Goal: Task Accomplishment & Management: Manage account settings

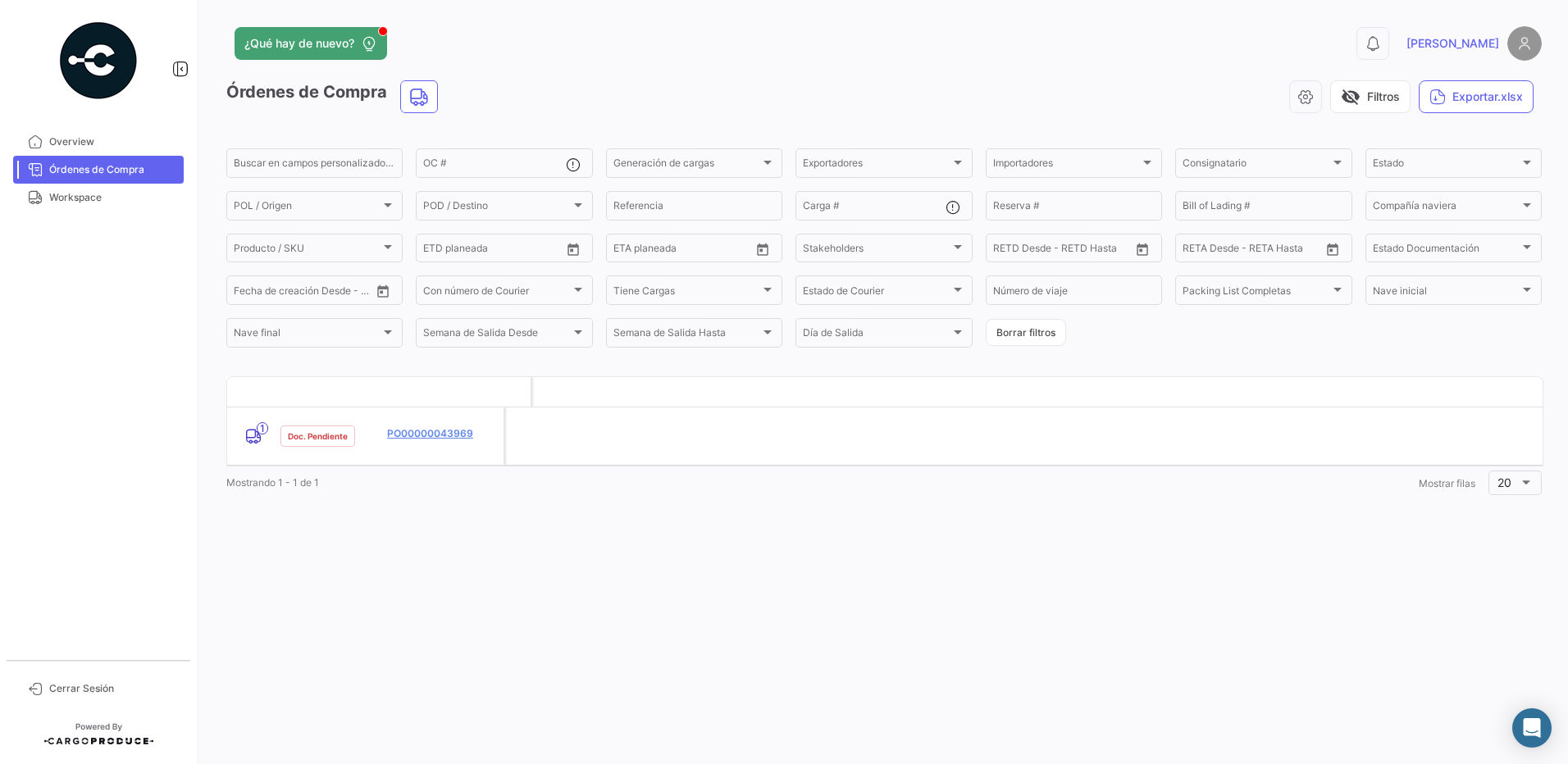
scroll to position [0, 2557]
click at [84, 182] on link "Órdenes de Compra" at bounding box center [99, 169] width 171 height 28
click at [83, 192] on span "Workspace" at bounding box center [112, 197] width 128 height 14
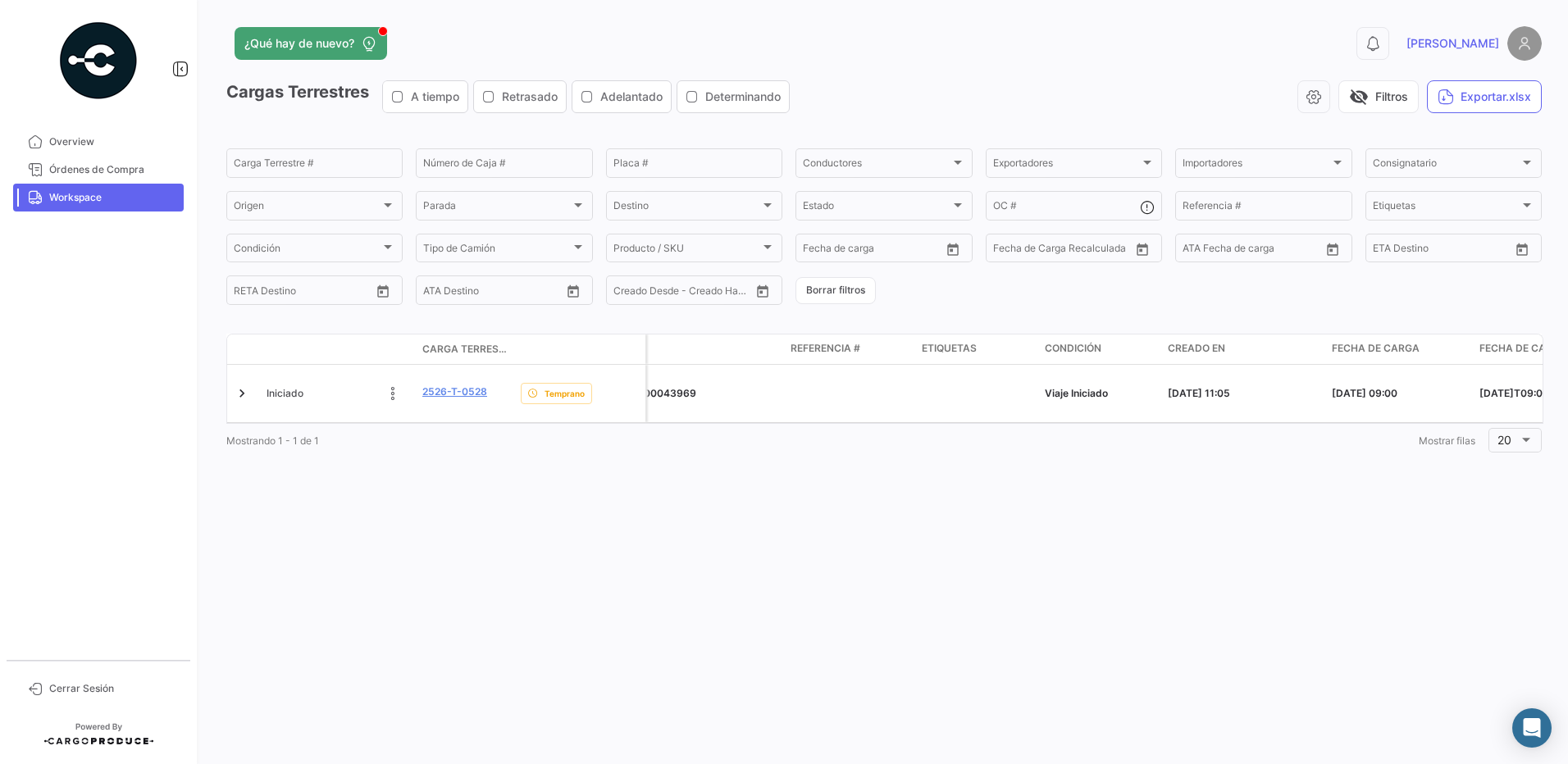
scroll to position [0, 2065]
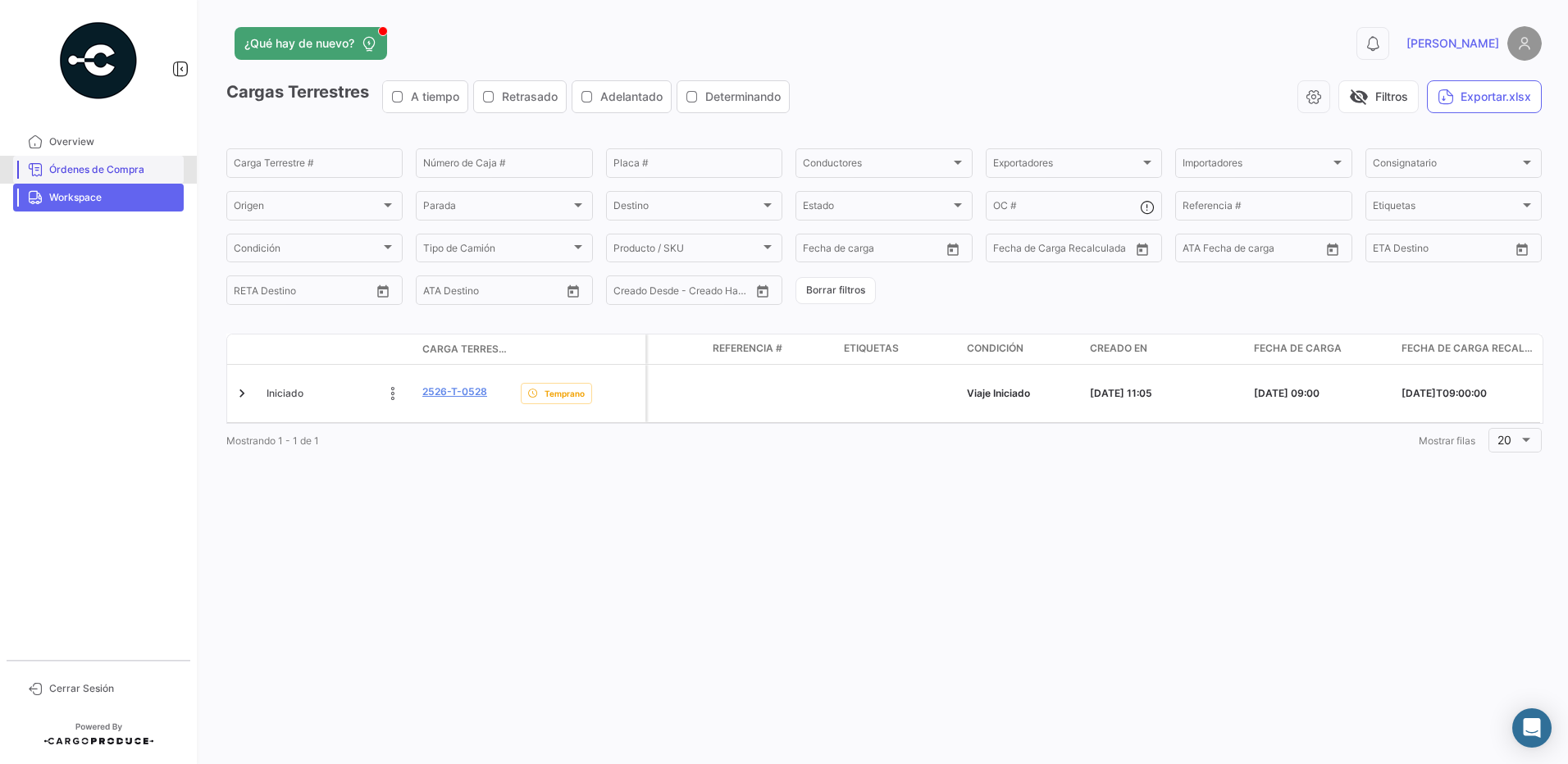
click at [84, 166] on span "Órdenes de Compra" at bounding box center [112, 169] width 128 height 14
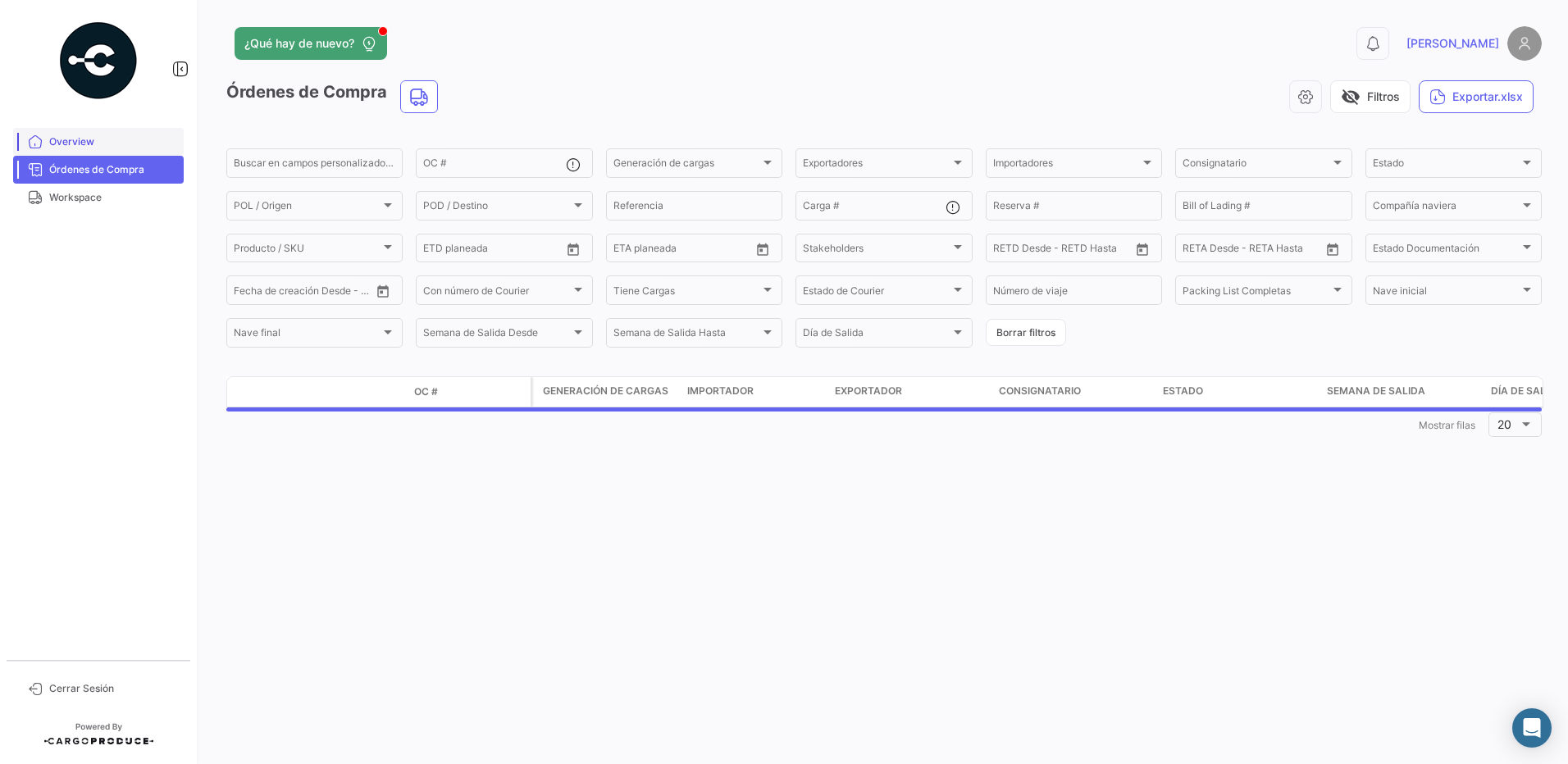
click at [67, 139] on span "Overview" at bounding box center [112, 141] width 128 height 14
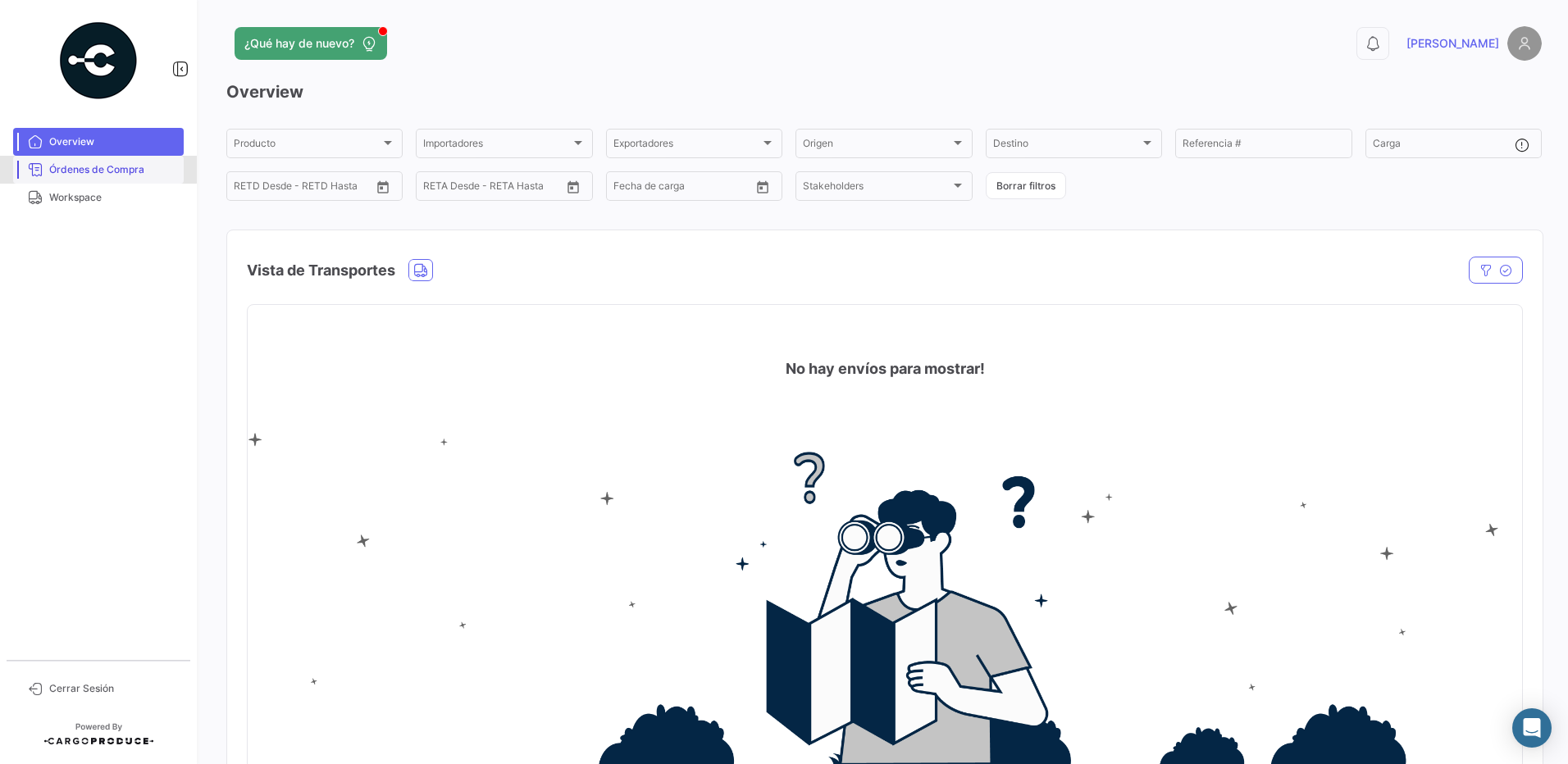
click at [66, 157] on link "Órdenes de Compra" at bounding box center [99, 169] width 171 height 28
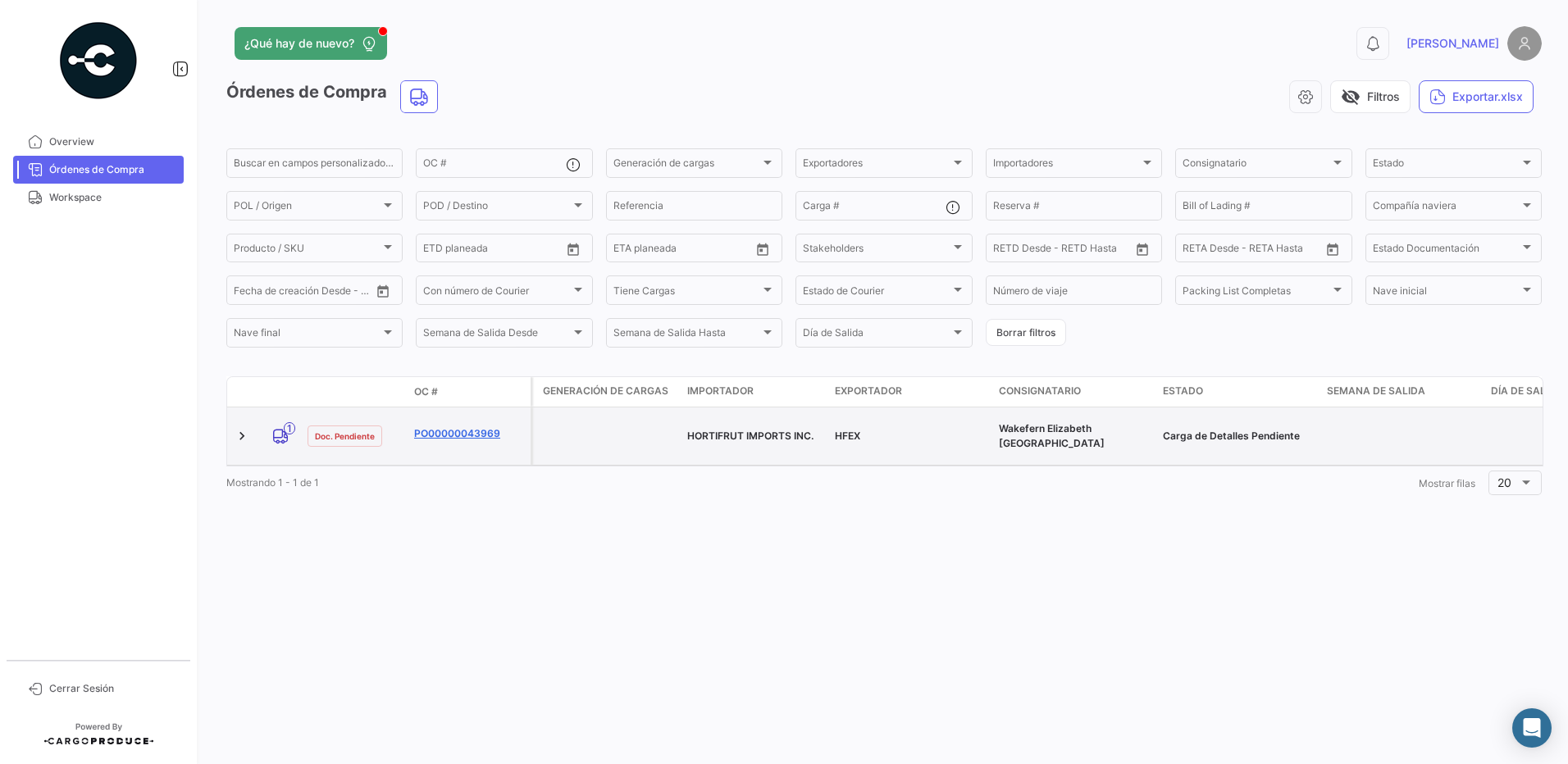
click at [470, 428] on link "PO00000043969" at bounding box center [469, 433] width 109 height 14
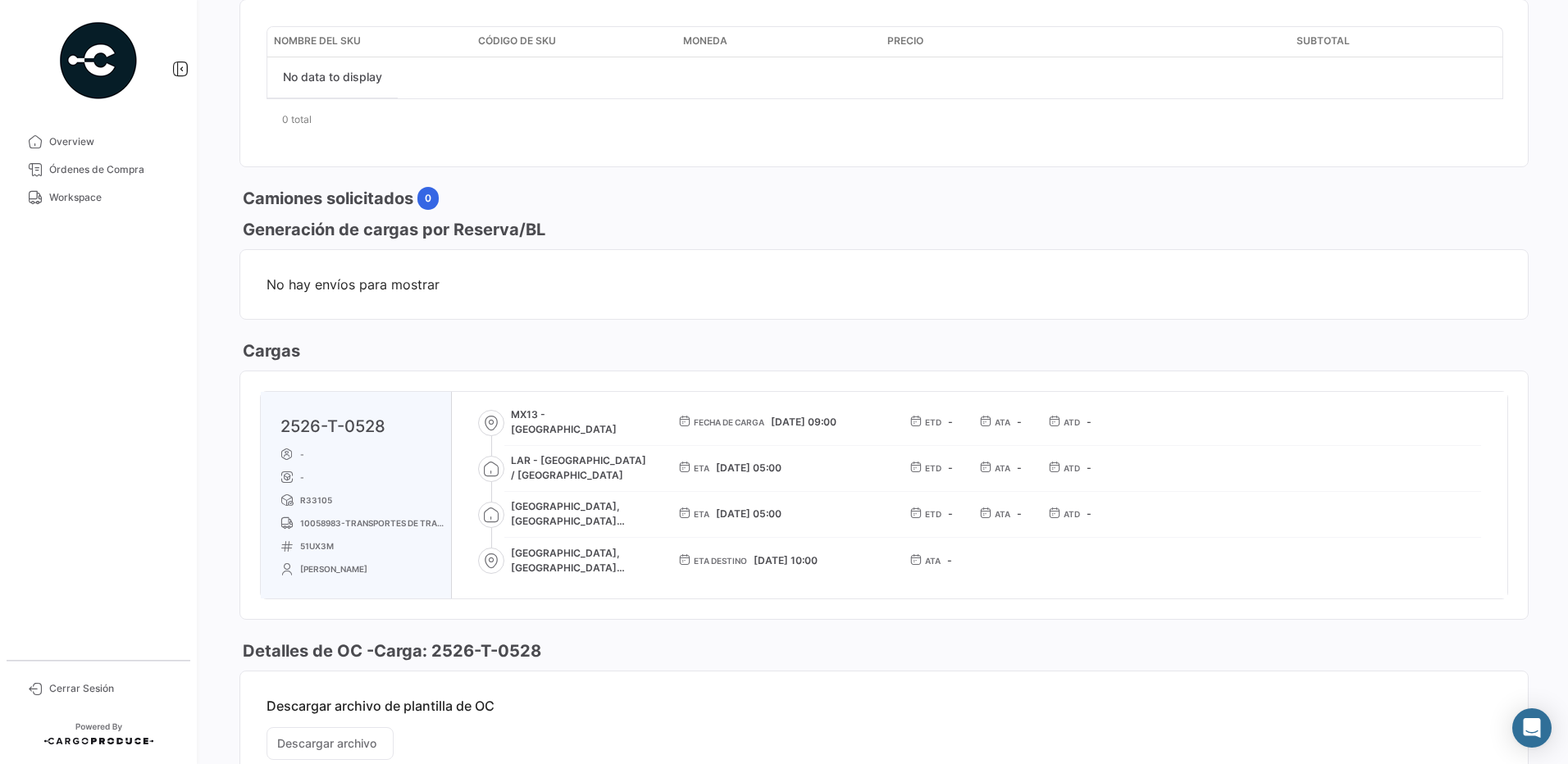
scroll to position [491, 0]
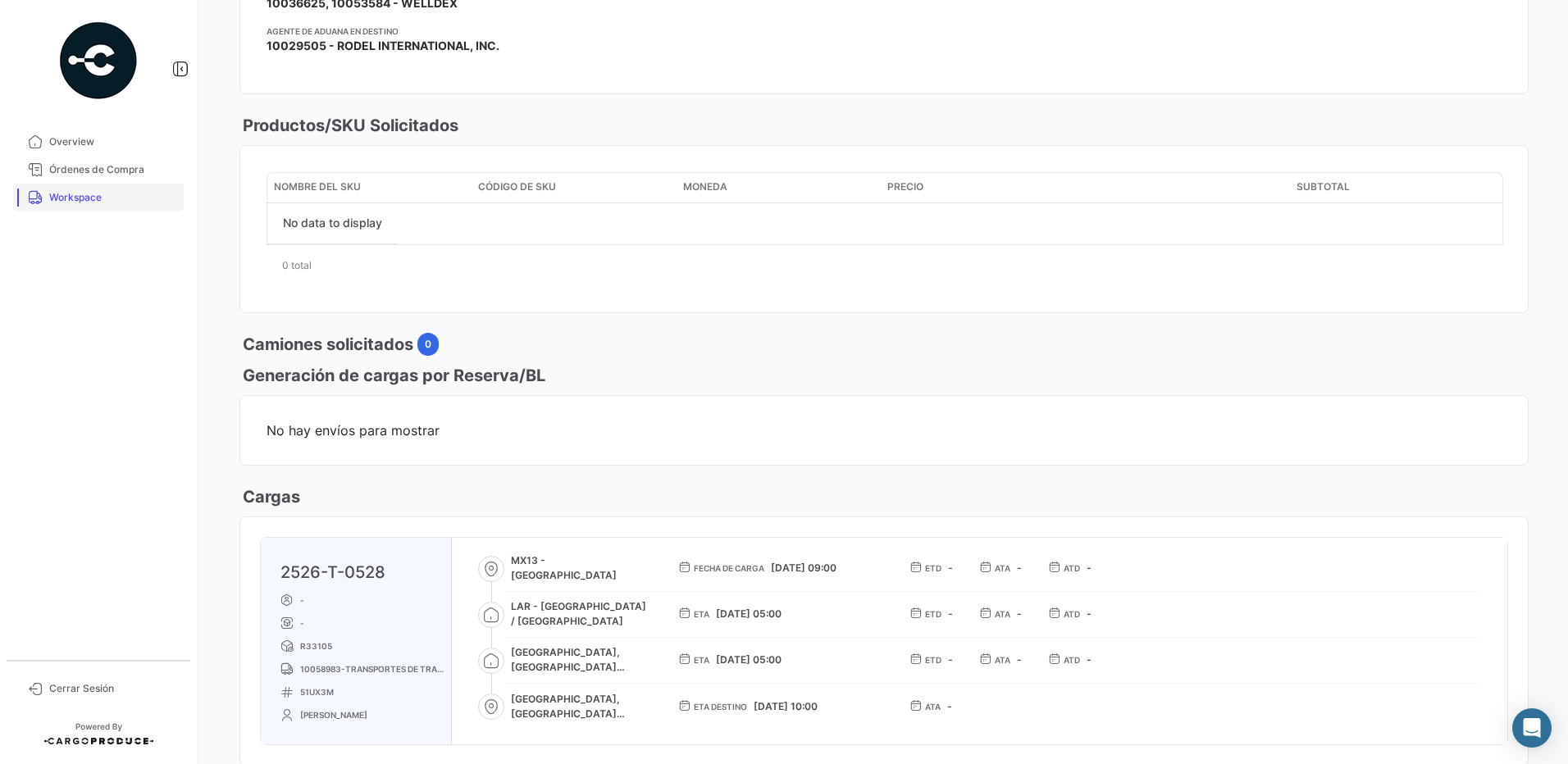
click at [76, 189] on link "Workspace" at bounding box center [99, 197] width 171 height 28
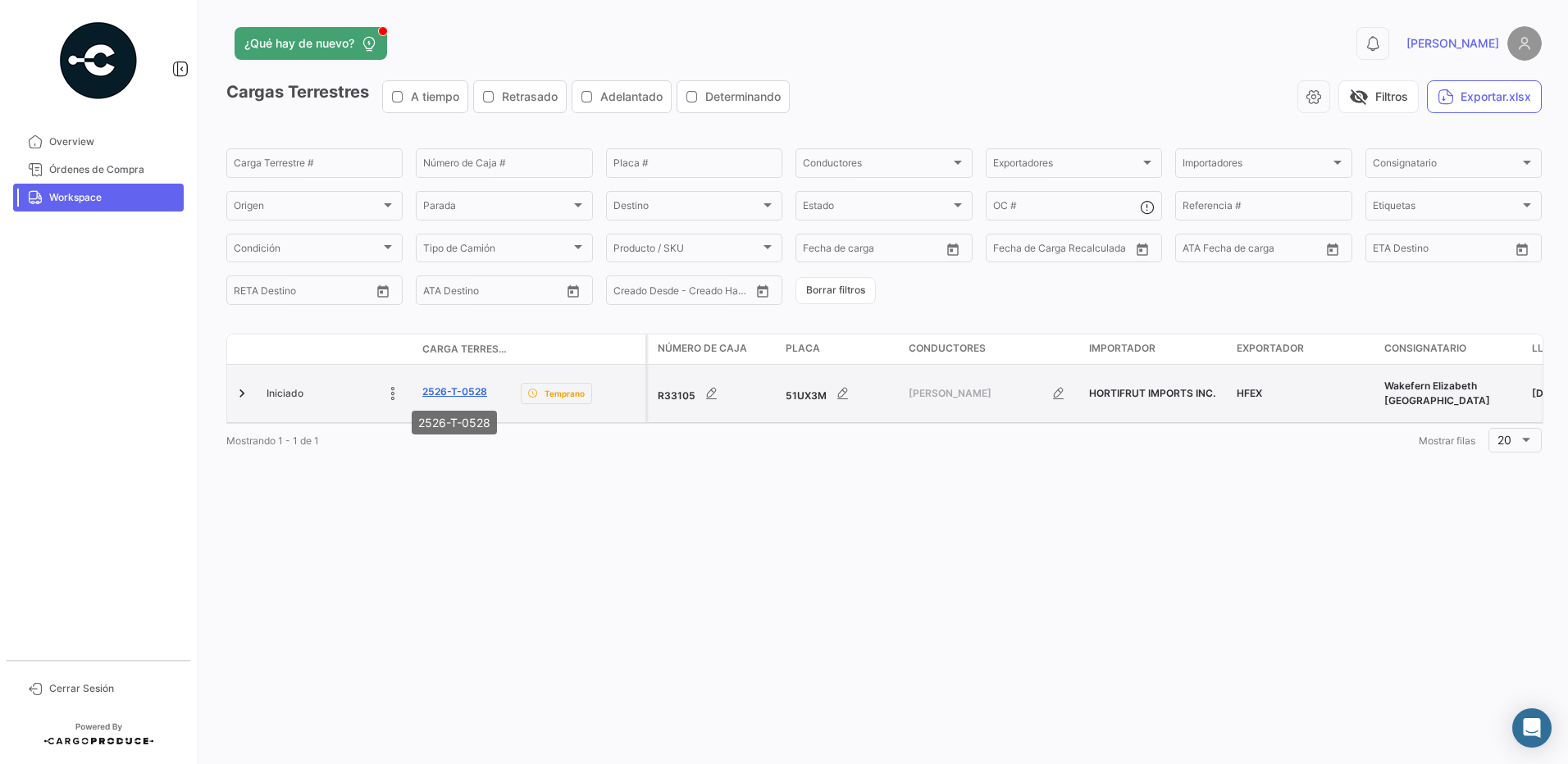
click at [436, 393] on link "2526-T-0528" at bounding box center [454, 391] width 64 height 14
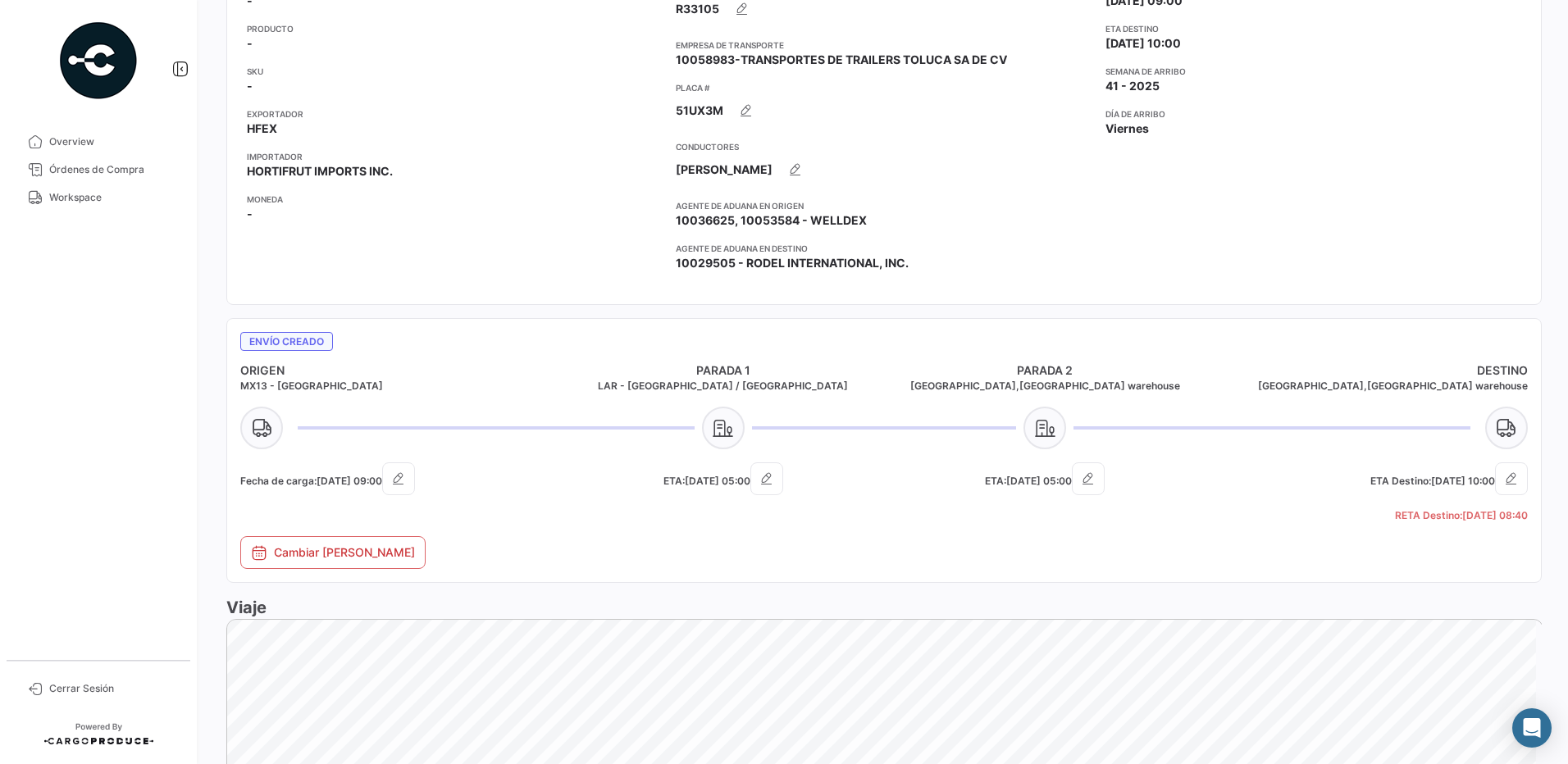
scroll to position [491, 0]
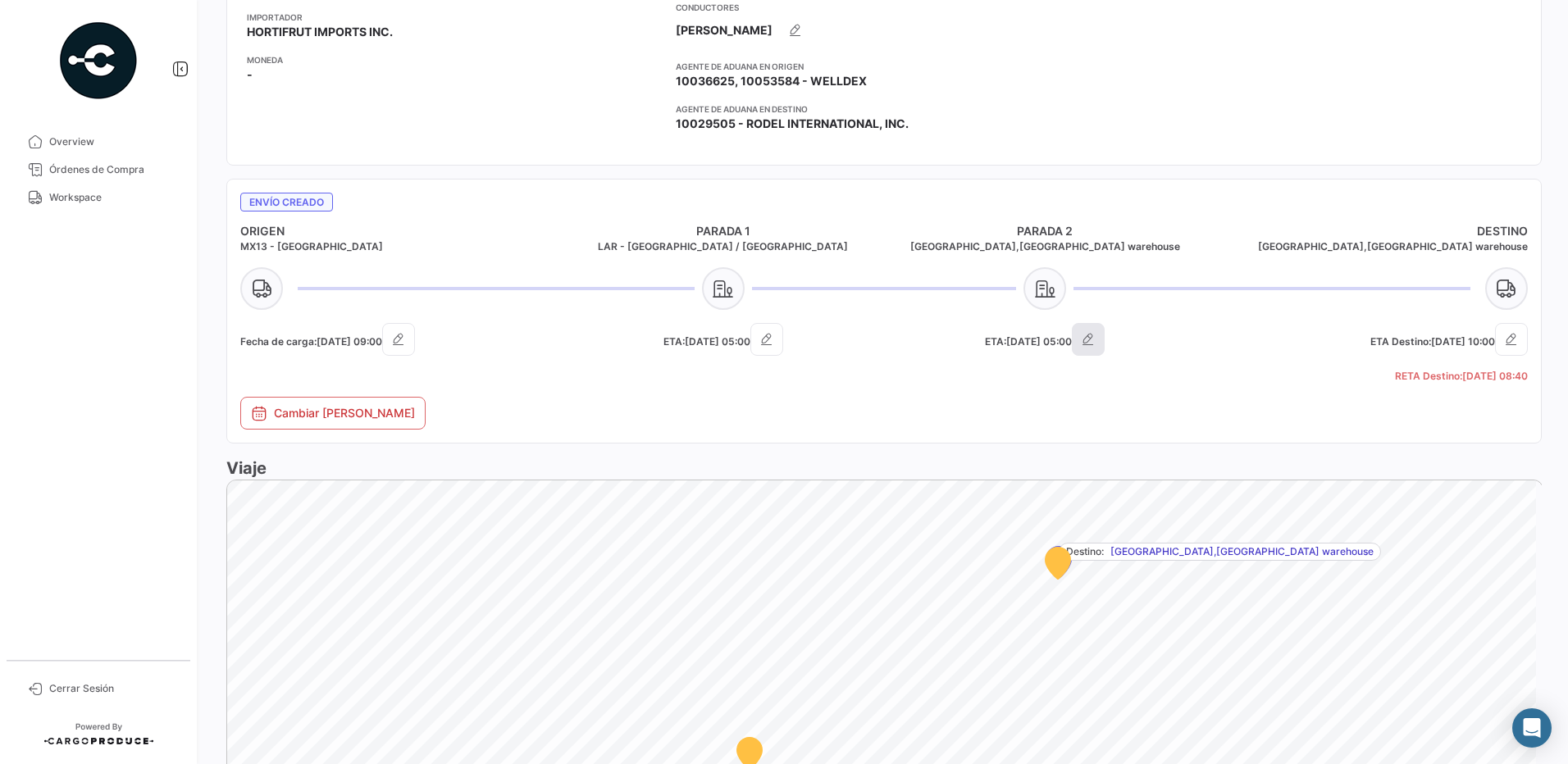
click at [1088, 339] on icon "button" at bounding box center [1088, 339] width 16 height 16
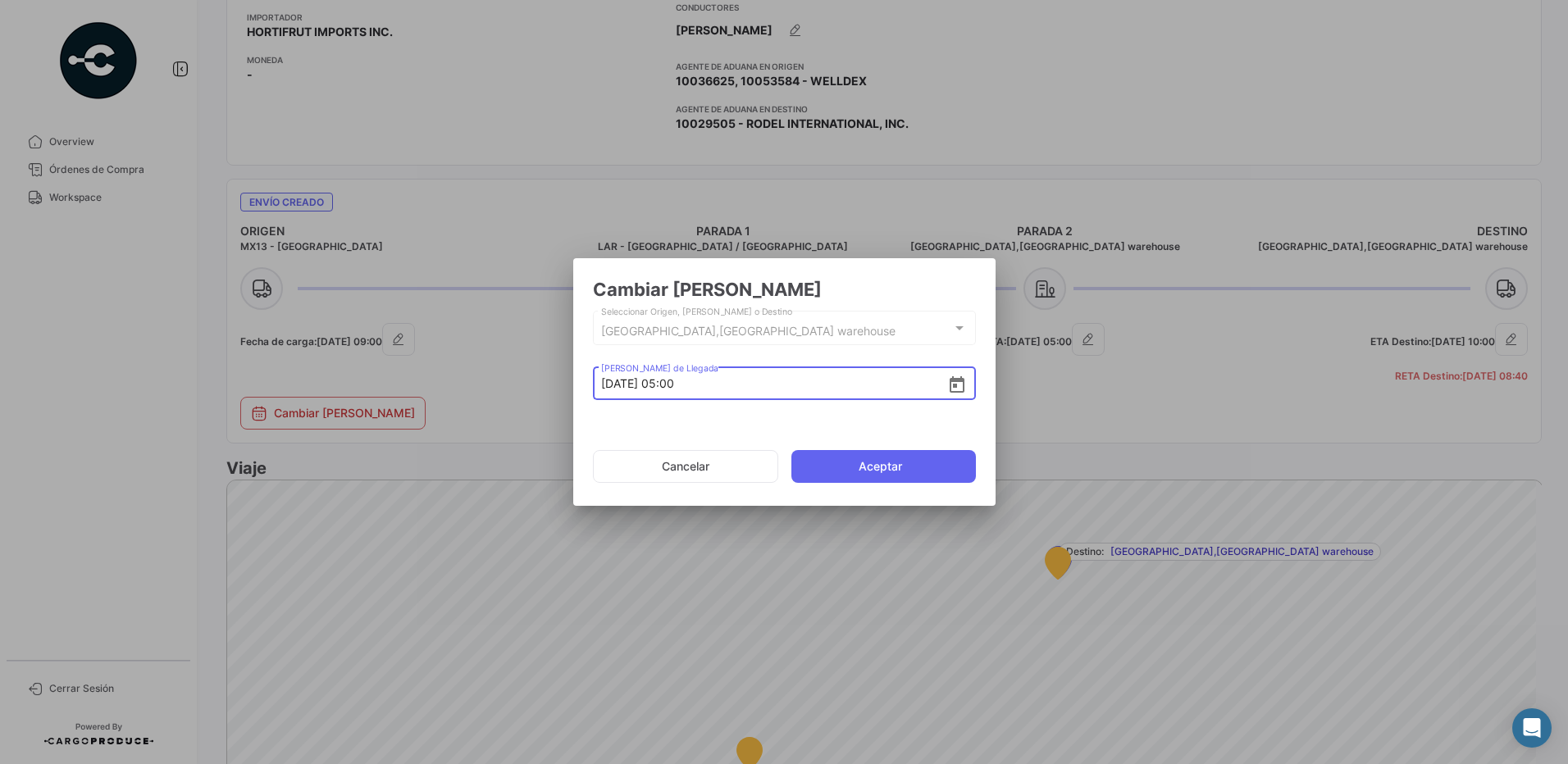
click at [950, 381] on icon "Open calendar" at bounding box center [956, 384] width 14 height 16
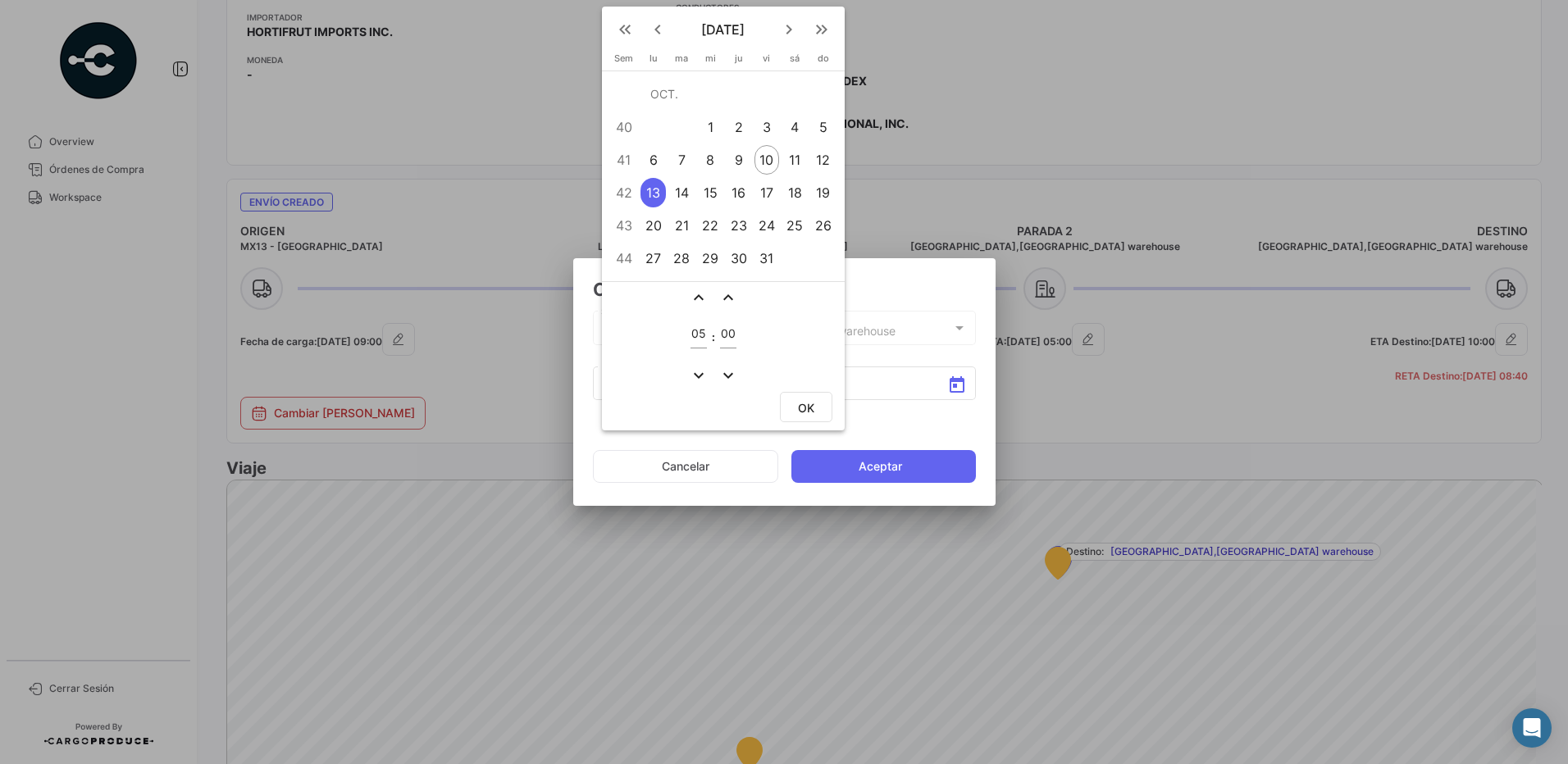
click at [651, 194] on div "13" at bounding box center [653, 192] width 25 height 30
click at [695, 373] on mat-icon "expand_more" at bounding box center [698, 375] width 19 height 19
click at [697, 370] on mat-icon "expand_more" at bounding box center [698, 375] width 19 height 19
click at [696, 298] on mat-icon "expand_less" at bounding box center [698, 298] width 19 height 19
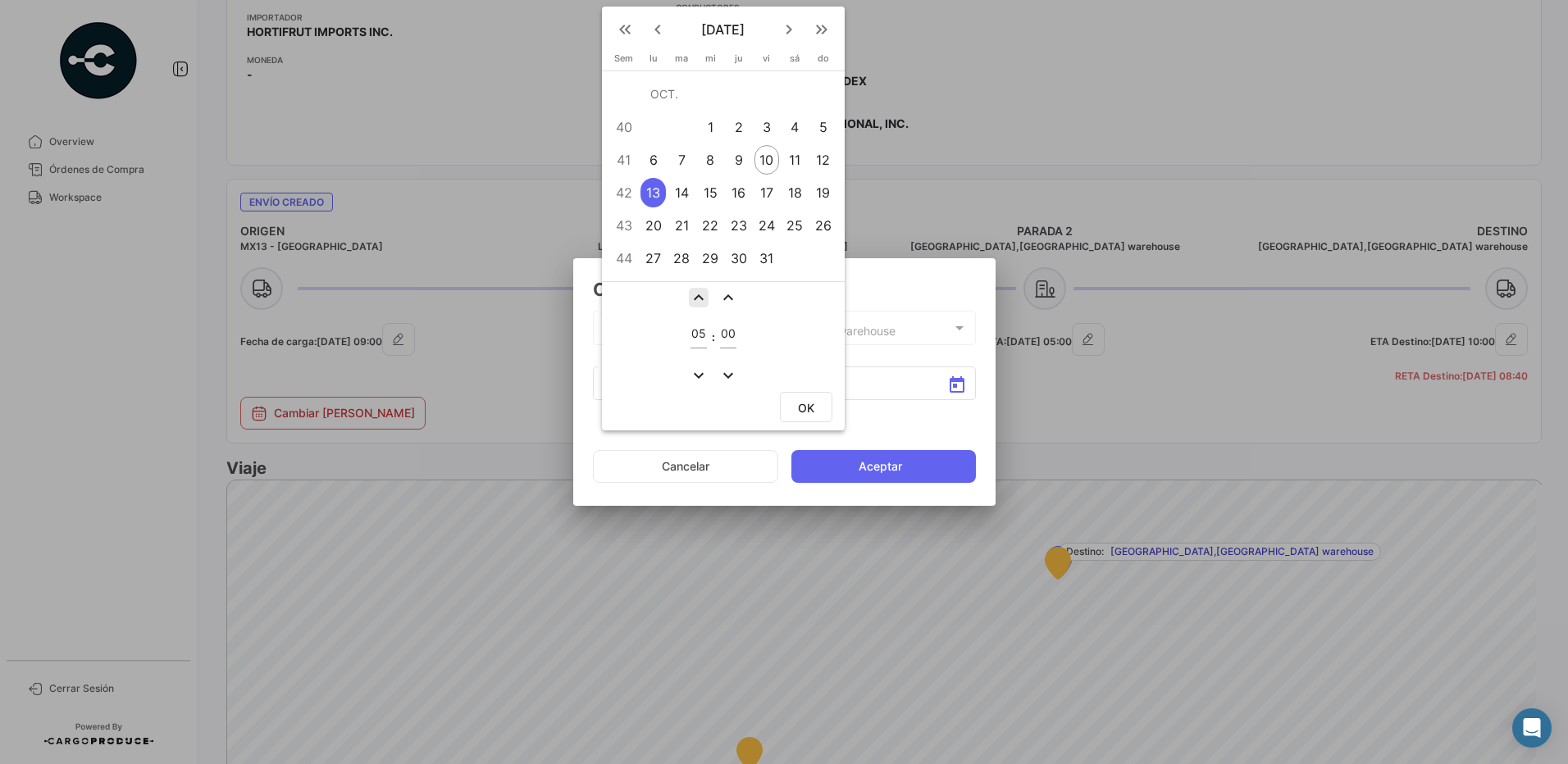
click at [696, 298] on mat-icon "expand_less" at bounding box center [698, 298] width 19 height 19
type input "08"
click at [816, 413] on button "OK" at bounding box center [806, 407] width 53 height 31
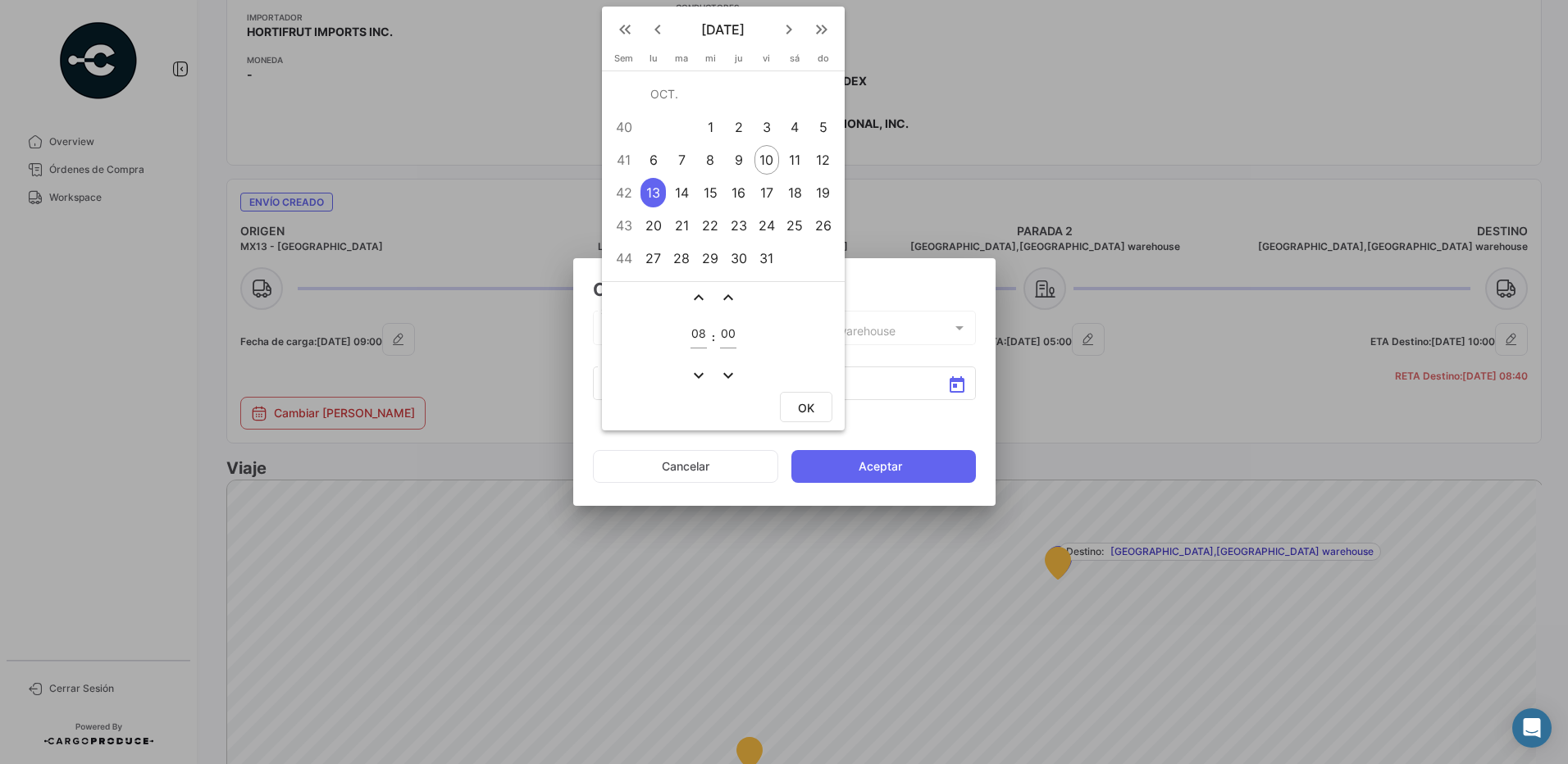
type input "[DATE] 08:00"
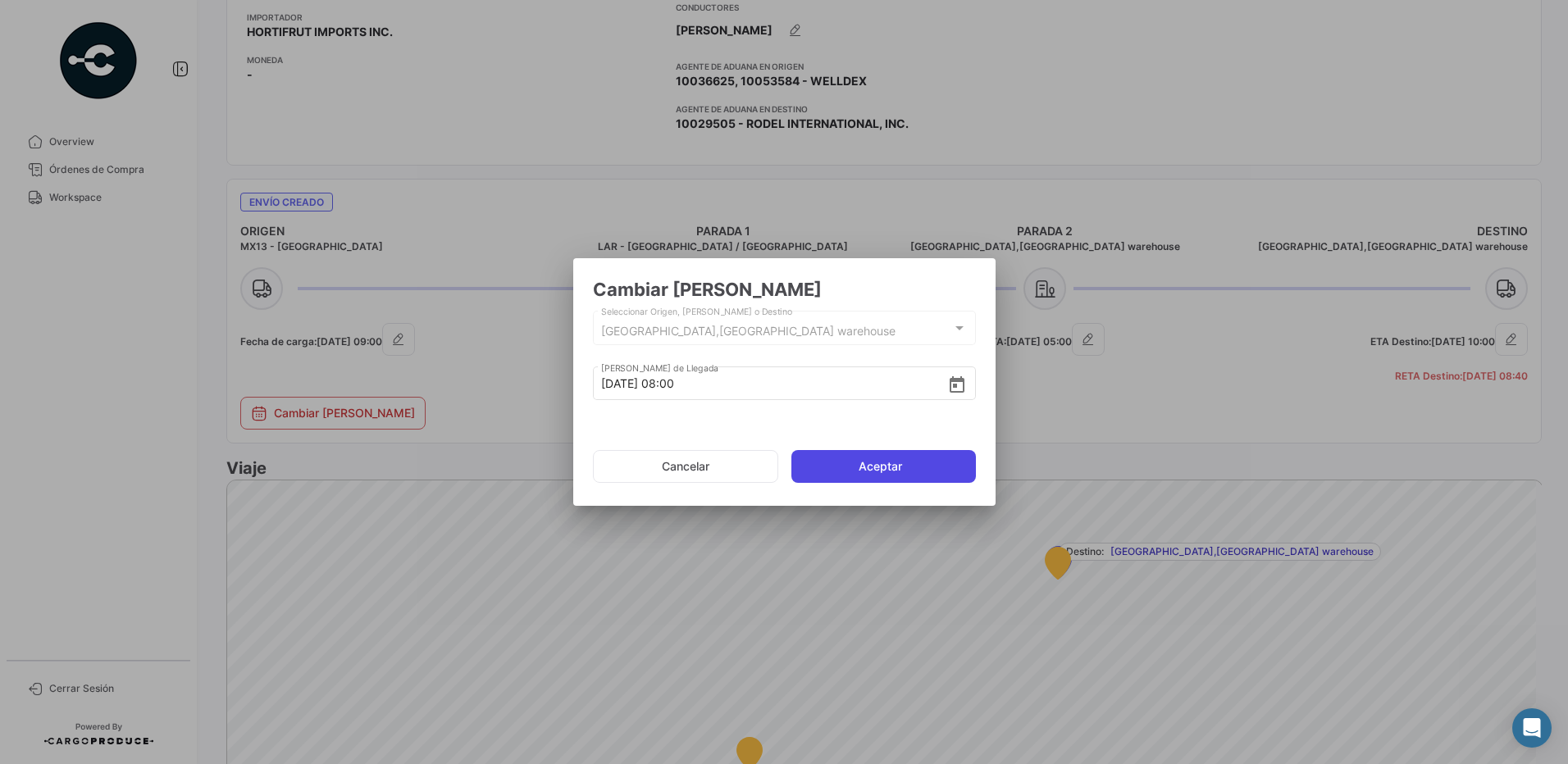
click at [822, 463] on button "Aceptar" at bounding box center [883, 466] width 184 height 33
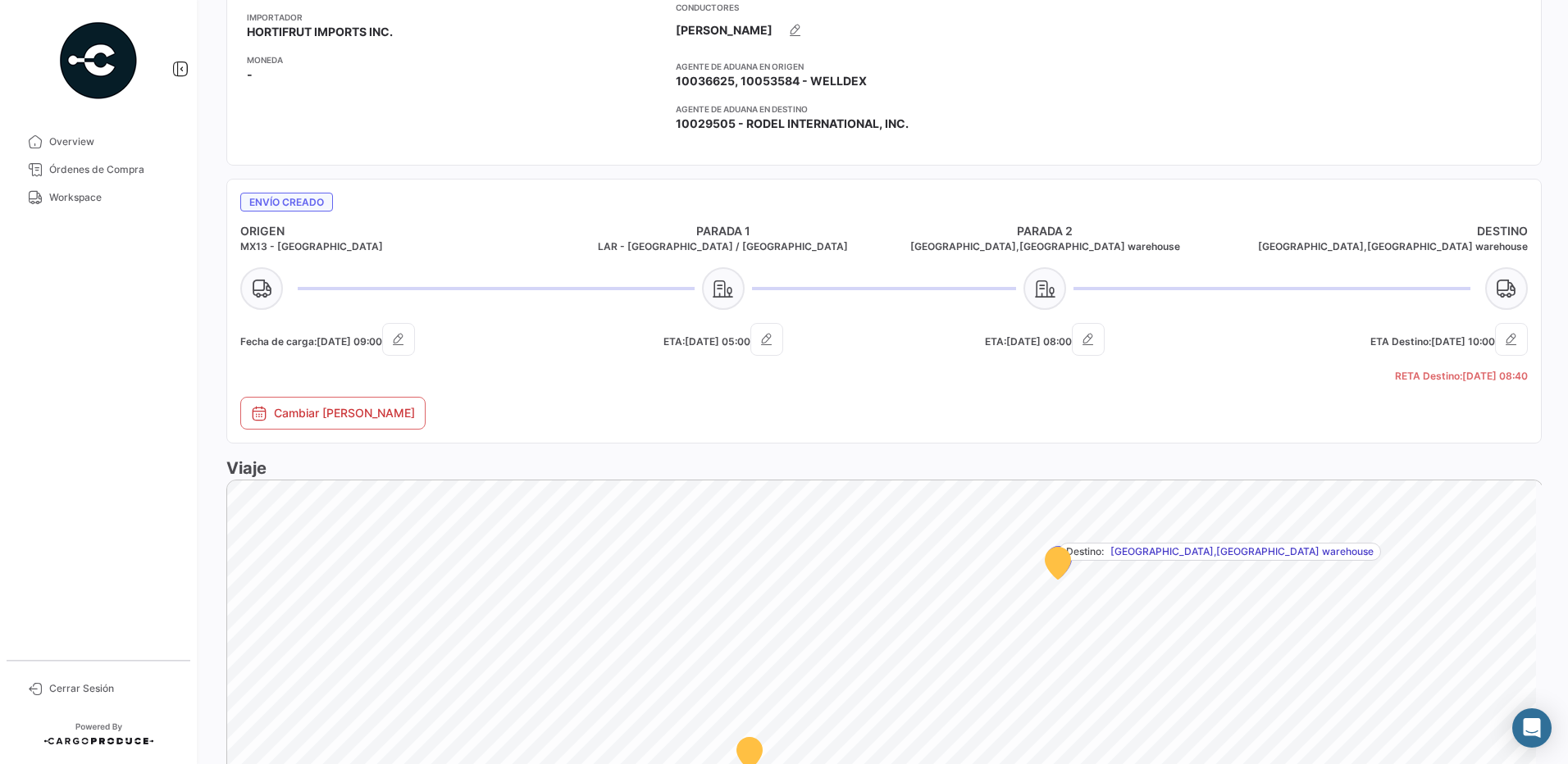
click at [1502, 288] on icon at bounding box center [1506, 288] width 42 height 42
click at [1503, 340] on icon "button" at bounding box center [1510, 339] width 16 height 16
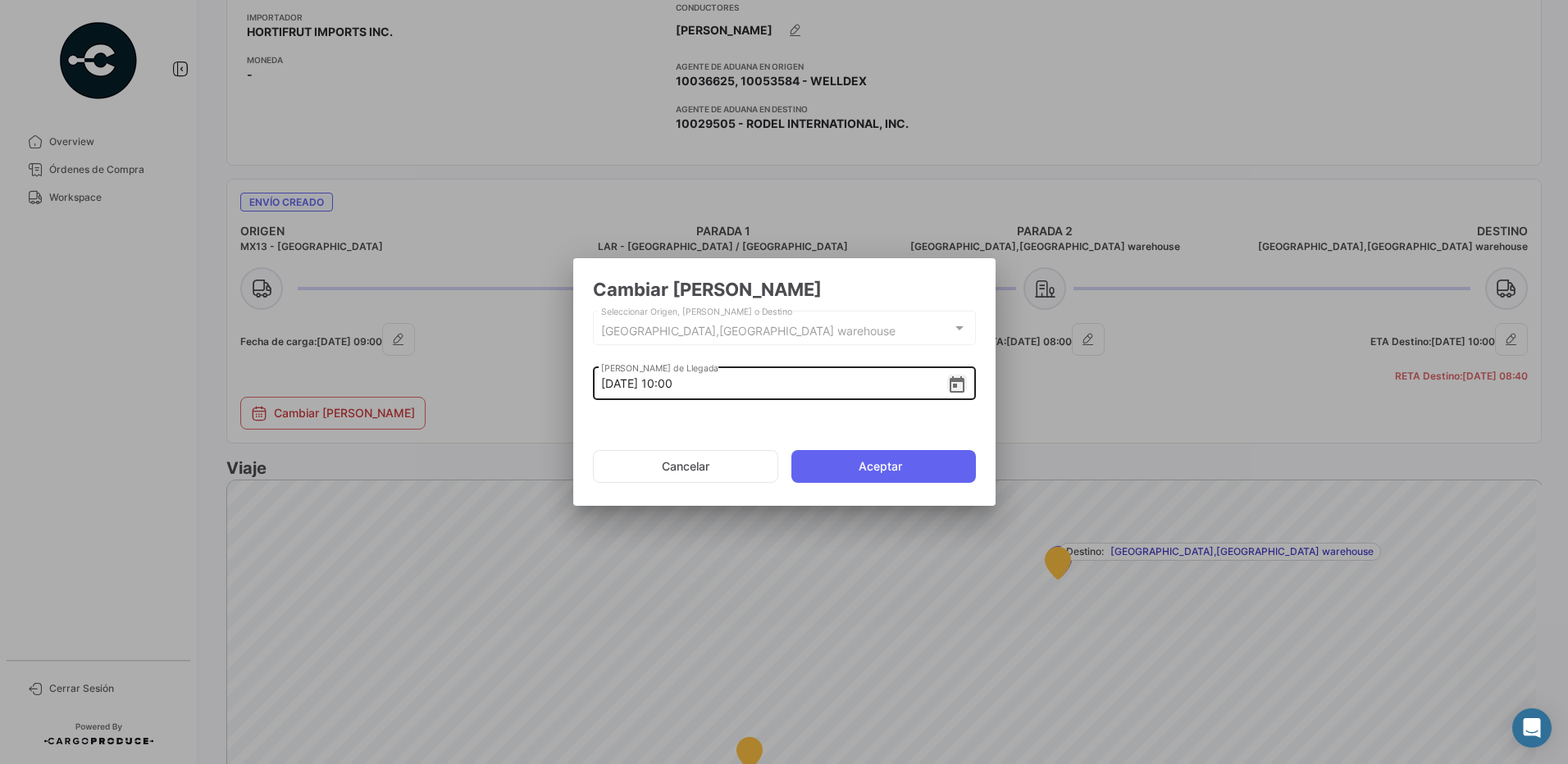
click at [952, 389] on icon "Open calendar" at bounding box center [956, 385] width 19 height 19
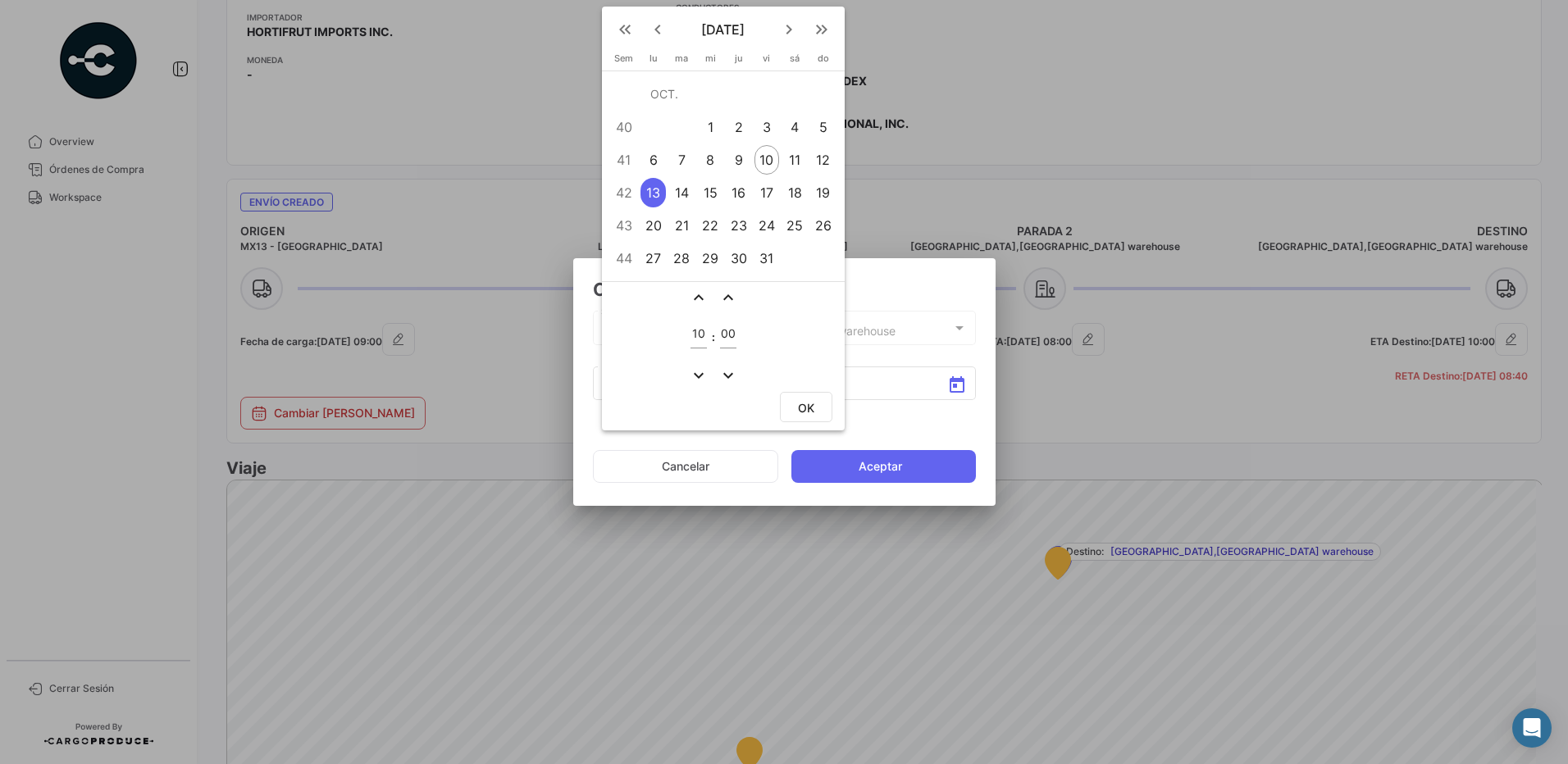
click at [692, 298] on mat-icon "expand_less" at bounding box center [698, 298] width 19 height 19
type input "11"
click at [790, 403] on button "OK" at bounding box center [806, 407] width 53 height 31
type input "[DATE] 11:00"
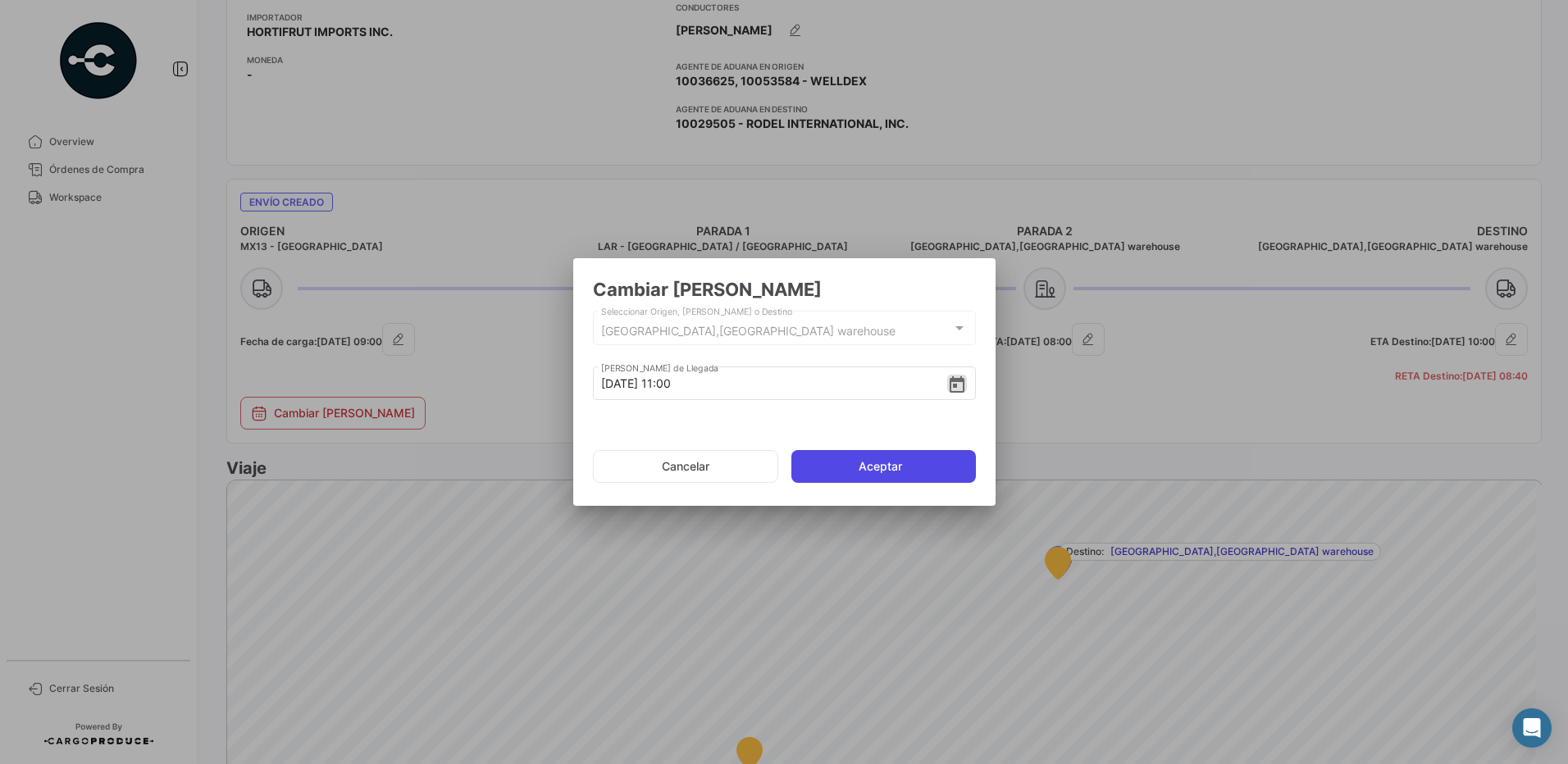
click at [840, 468] on button "Aceptar" at bounding box center [883, 466] width 184 height 33
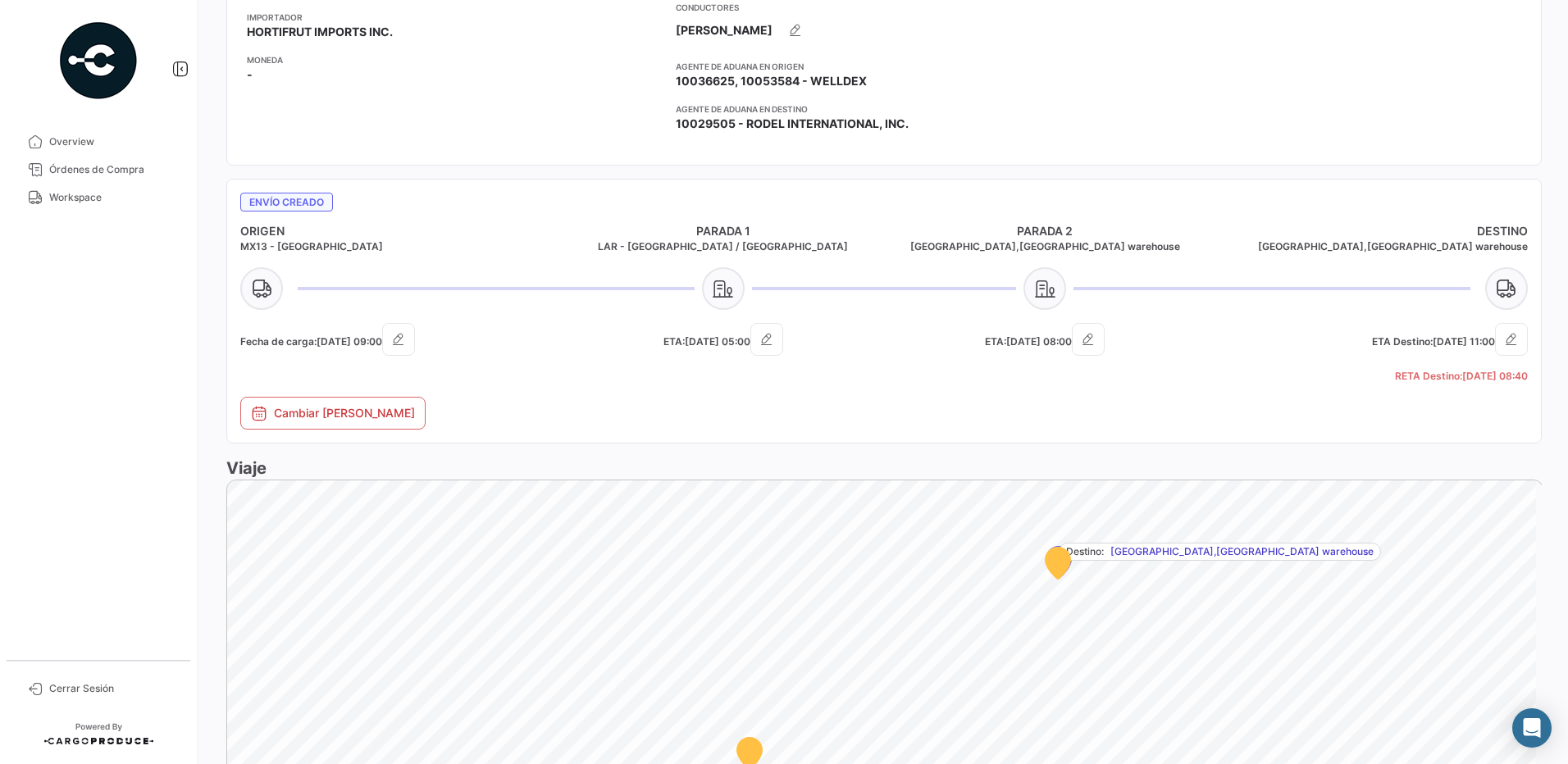
click at [478, 228] on h4 "ORIGEN" at bounding box center [401, 230] width 323 height 16
